Goal: Book appointment/travel/reservation

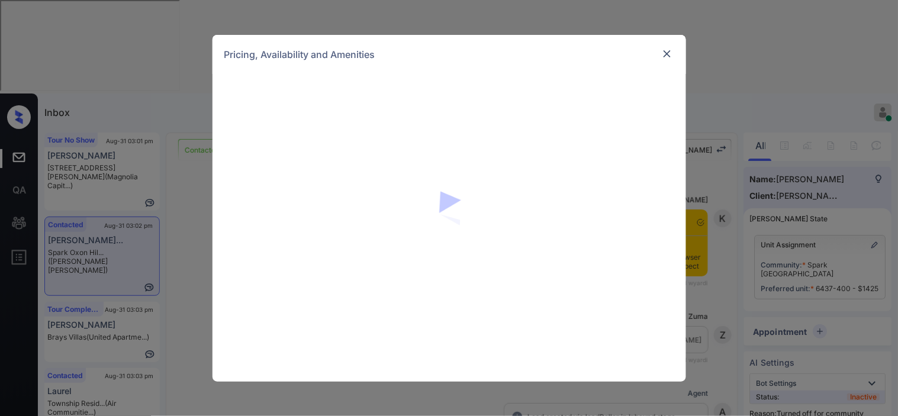
scroll to position [1175, 0]
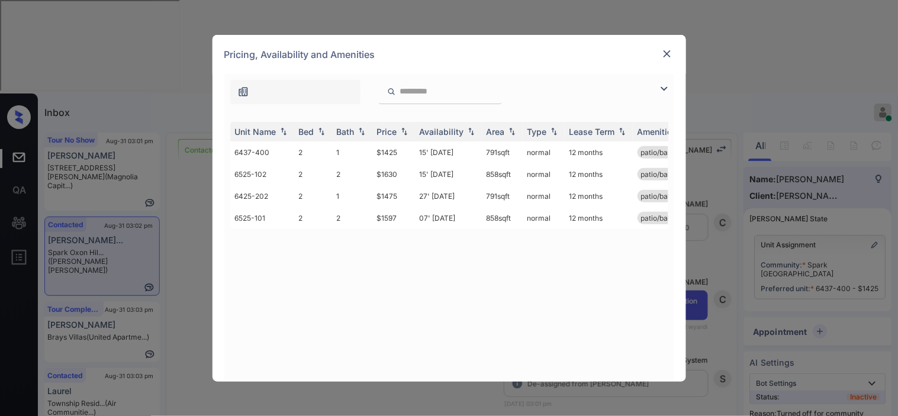
click at [667, 85] on img at bounding box center [664, 89] width 14 height 14
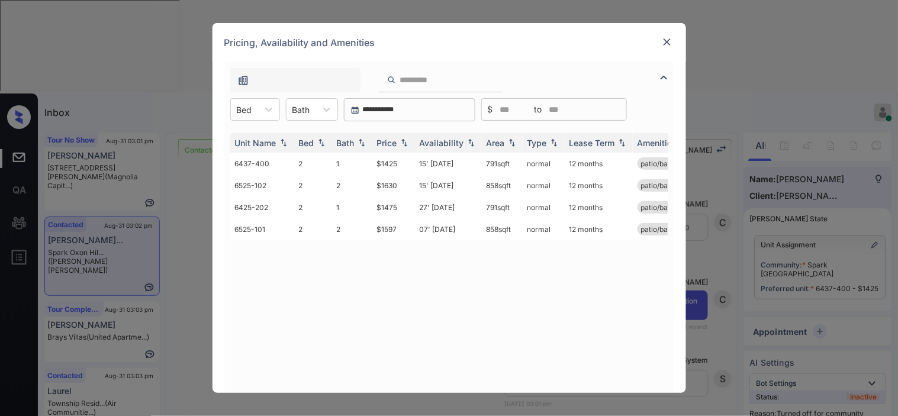
click at [671, 43] on img at bounding box center [667, 42] width 12 height 12
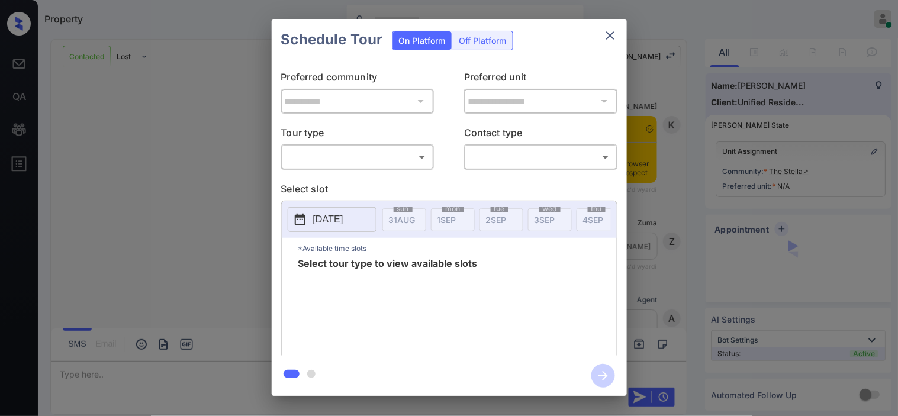
scroll to position [446, 0]
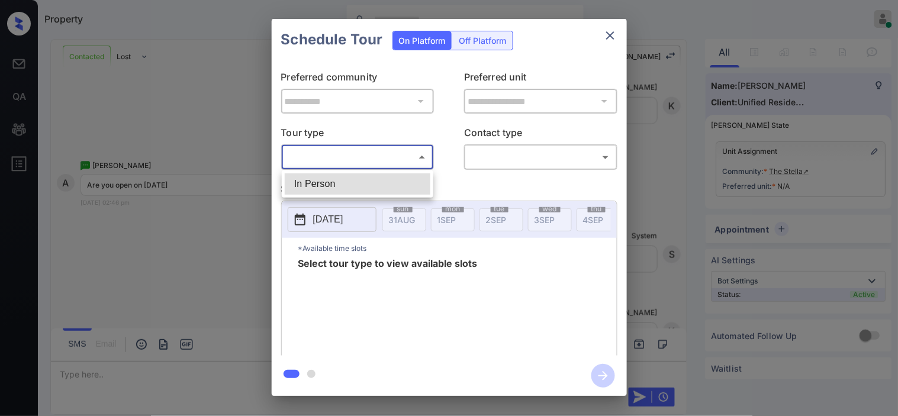
click at [407, 159] on body "Property [PERSON_NAME] Online Set yourself offline Set yourself on break Profil…" at bounding box center [449, 208] width 898 height 416
click at [393, 189] on li "In Person" at bounding box center [358, 184] width 146 height 21
type input "********"
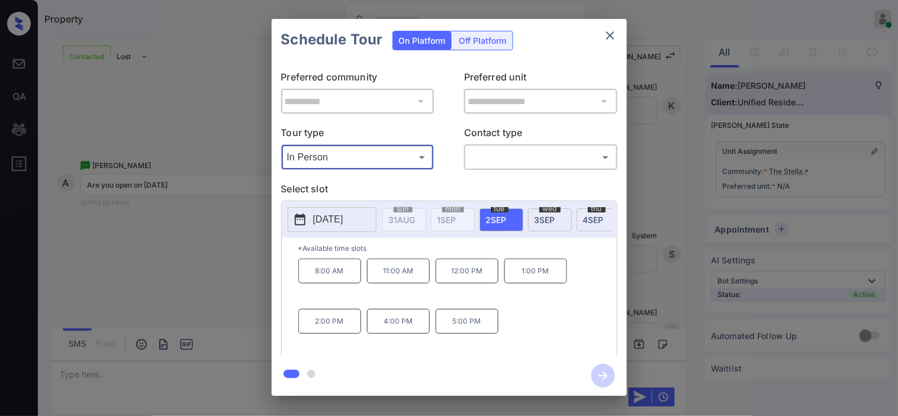
click at [618, 32] on button "close" at bounding box center [611, 36] width 24 height 24
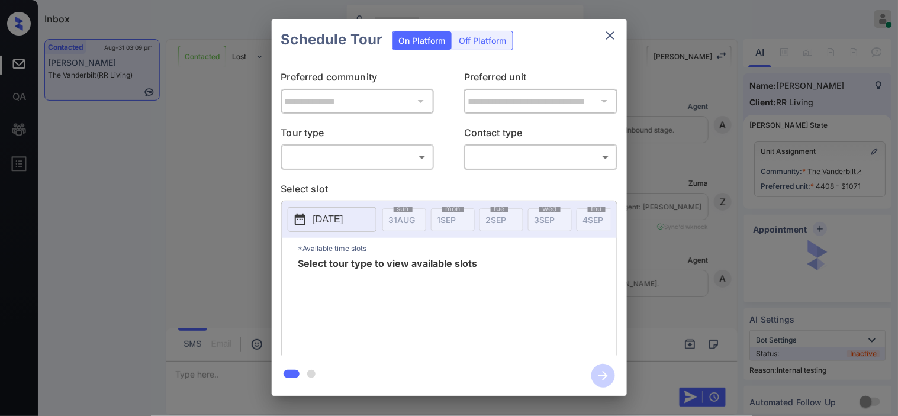
click at [396, 155] on body "Inbox [PERSON_NAME] Online Set yourself offline Set yourself on break Profile S…" at bounding box center [449, 208] width 898 height 416
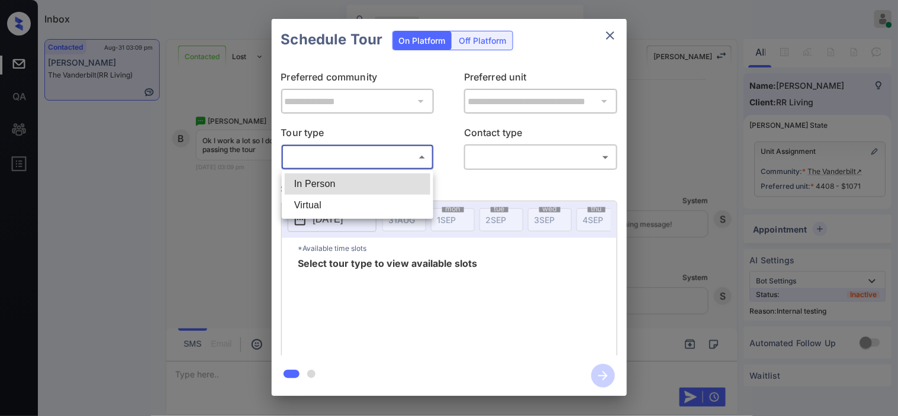
click at [378, 182] on li "In Person" at bounding box center [358, 184] width 146 height 21
type input "********"
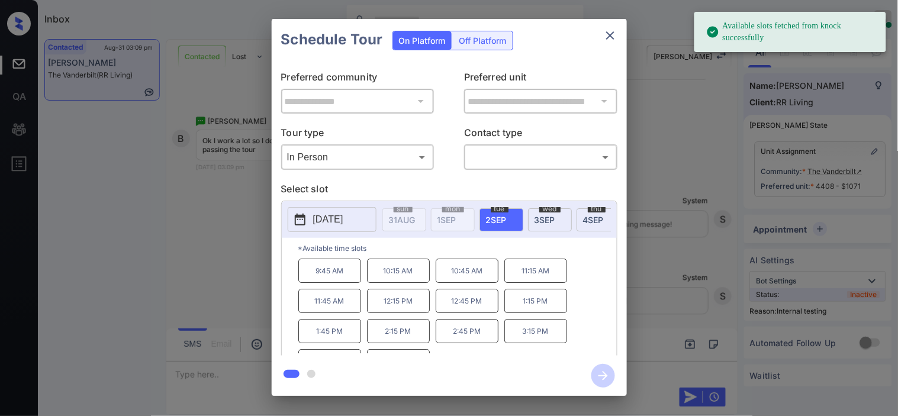
click at [306, 220] on icon at bounding box center [300, 220] width 14 height 14
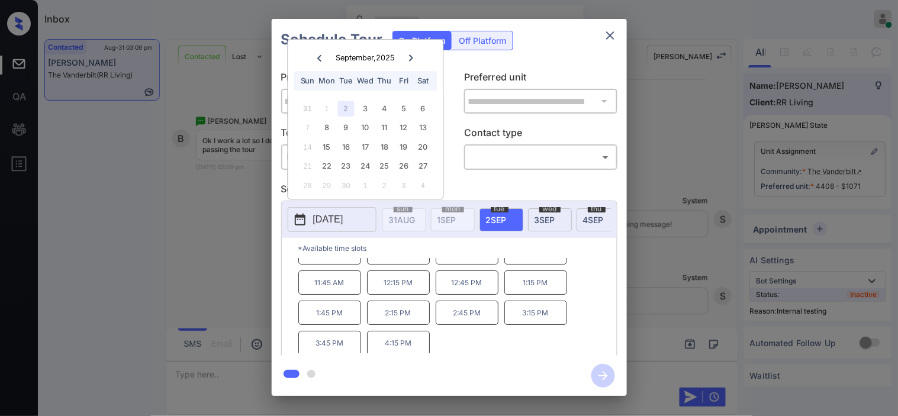
scroll to position [20, 0]
click at [417, 104] on div "6" at bounding box center [423, 109] width 16 height 16
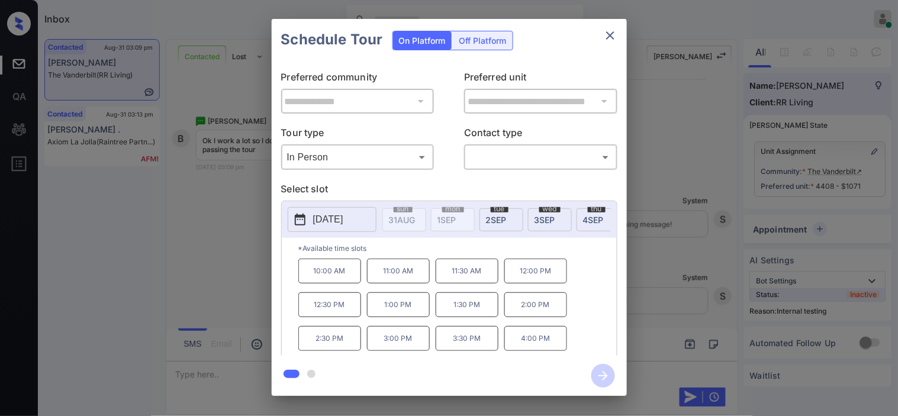
drag, startPoint x: 234, startPoint y: 271, endPoint x: 234, endPoint y: 287, distance: 16.0
click at [234, 287] on div "**********" at bounding box center [449, 207] width 898 height 415
